Goal: Transaction & Acquisition: Book appointment/travel/reservation

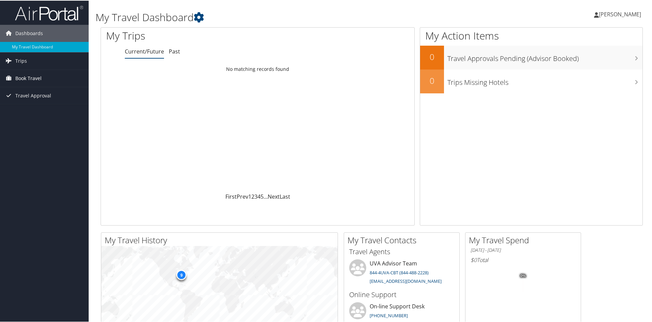
click at [27, 76] on span "Book Travel" at bounding box center [28, 77] width 26 height 17
click at [24, 109] on link "Book/Manage Online Trips" at bounding box center [44, 112] width 89 height 10
click at [24, 78] on span "Book Travel" at bounding box center [28, 77] width 26 height 17
click at [28, 108] on link "Book/Manage Online Trips" at bounding box center [44, 112] width 89 height 10
